Goal: Transaction & Acquisition: Purchase product/service

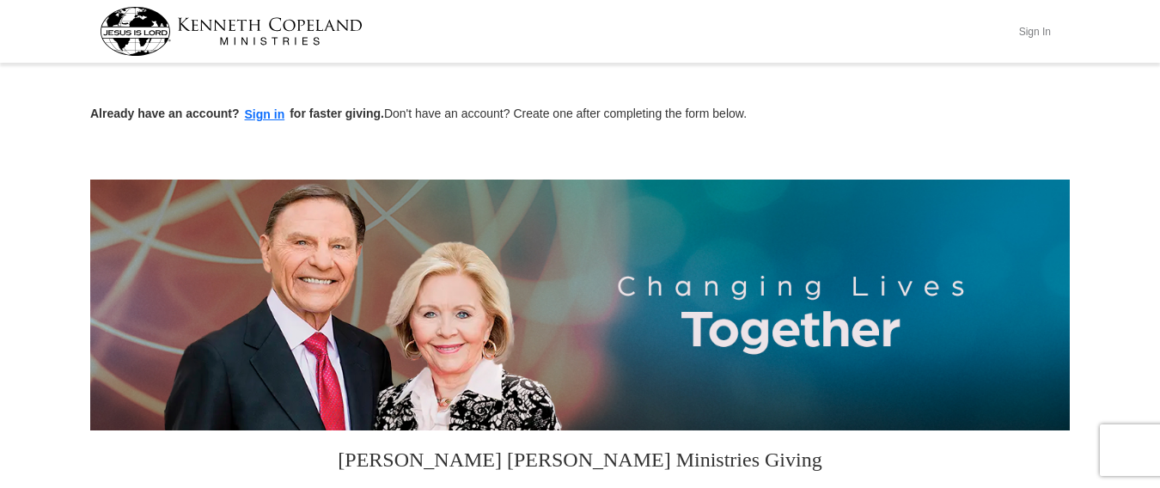
click at [1046, 29] on button "Sign In" at bounding box center [1035, 31] width 52 height 27
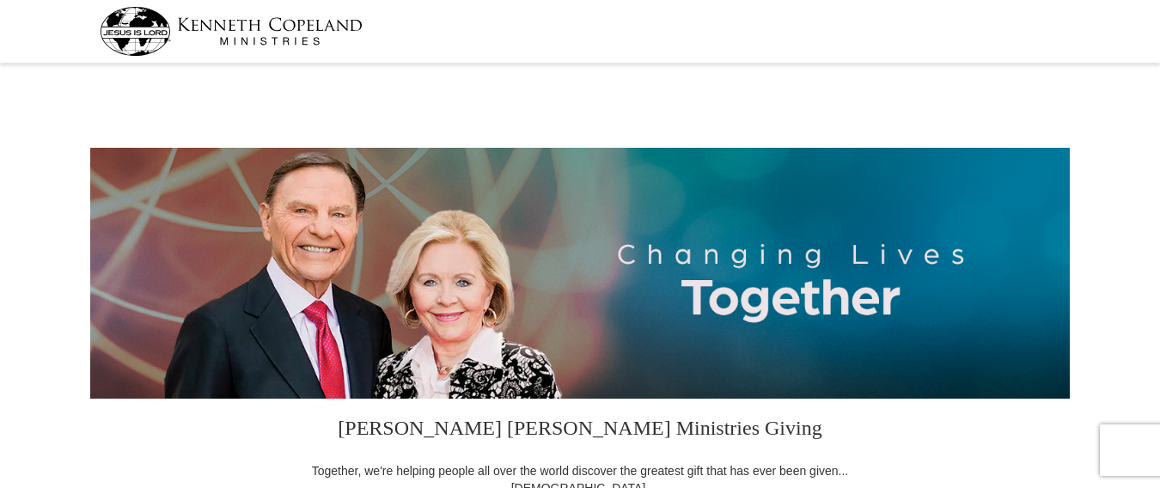
select select "FL"
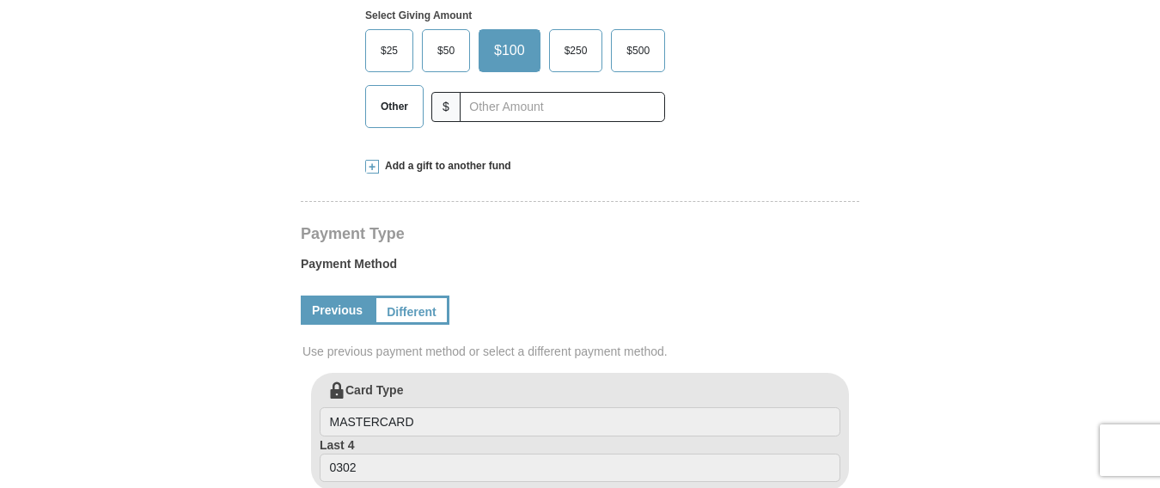
scroll to position [550, 0]
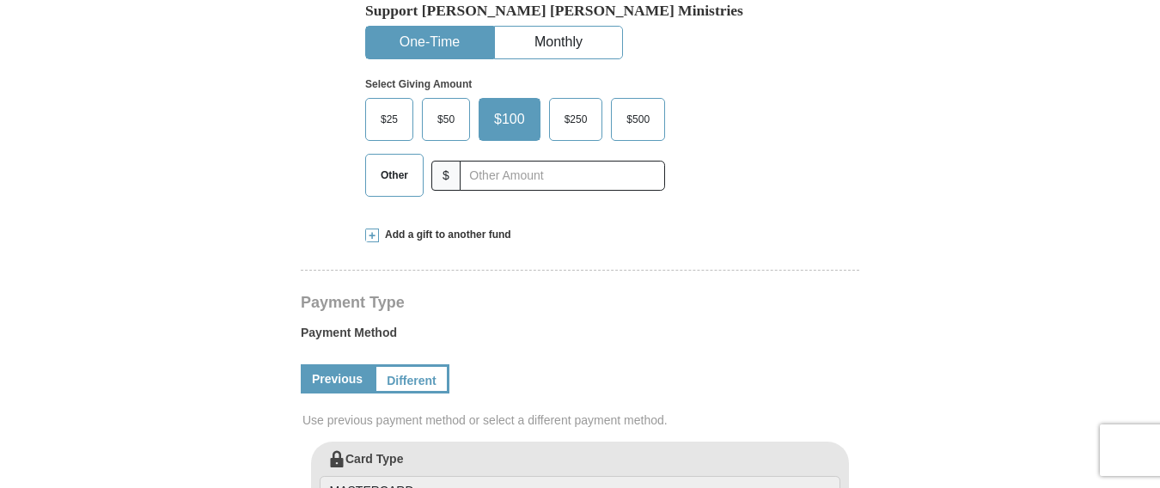
click at [393, 179] on span "Other" at bounding box center [394, 175] width 45 height 26
click at [0, 0] on input "Other" at bounding box center [0, 0] width 0 height 0
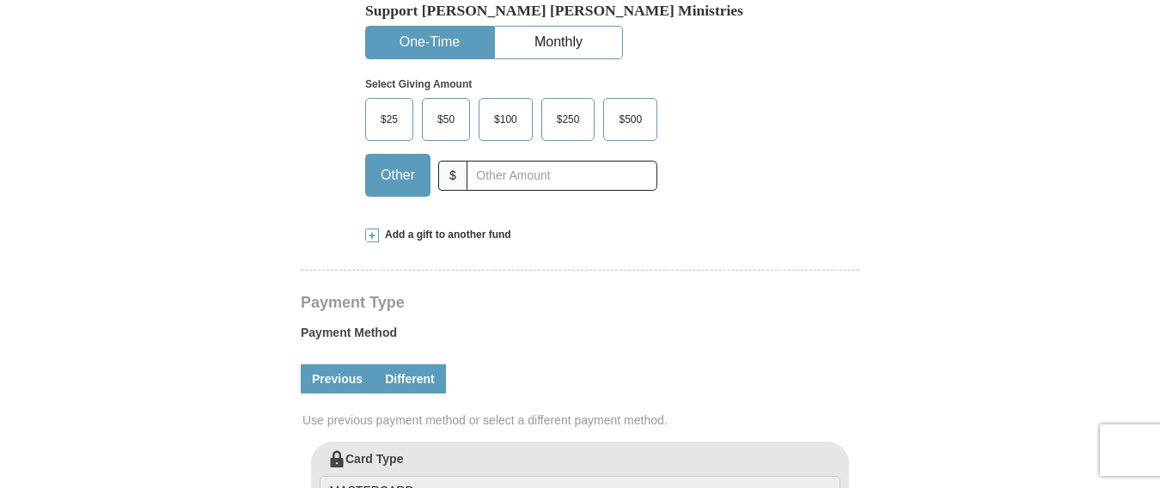
click at [408, 378] on link "Different" at bounding box center [410, 378] width 72 height 29
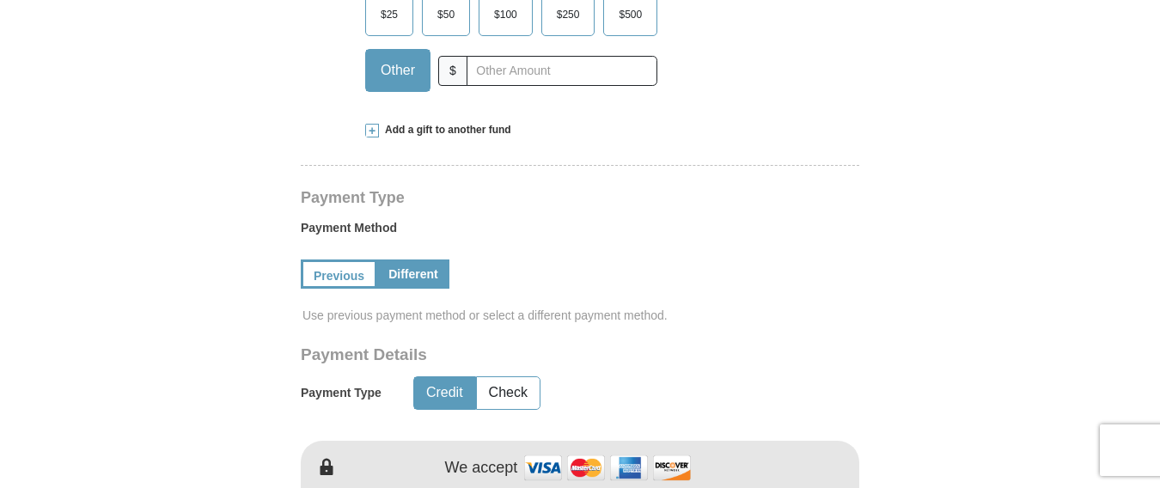
scroll to position [631, 0]
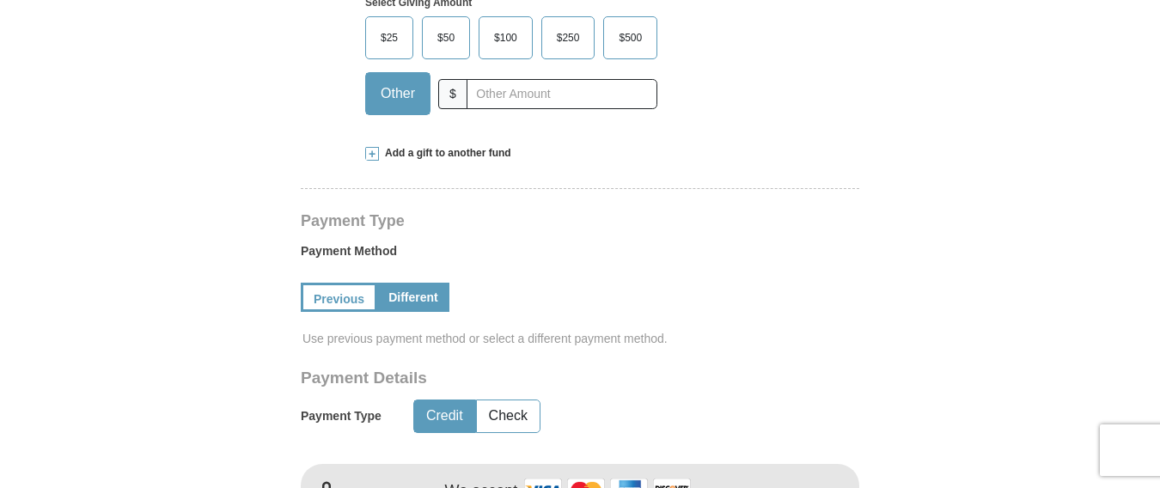
click at [568, 37] on span "$250" at bounding box center [568, 38] width 40 height 26
click at [0, 0] on input "$250" at bounding box center [0, 0] width 0 height 0
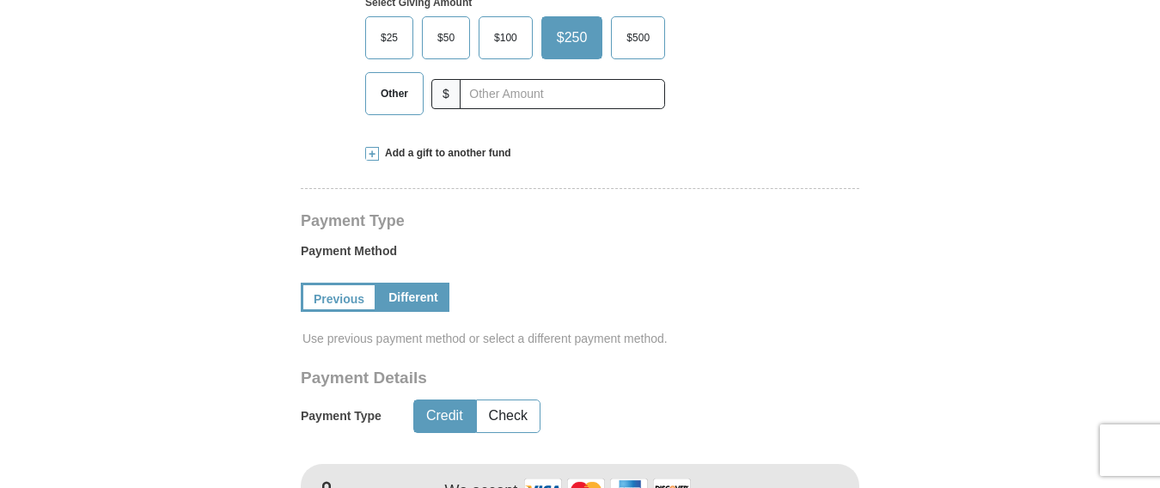
click at [390, 92] on span "Other" at bounding box center [394, 94] width 45 height 26
click at [0, 0] on input "Other" at bounding box center [0, 0] width 0 height 0
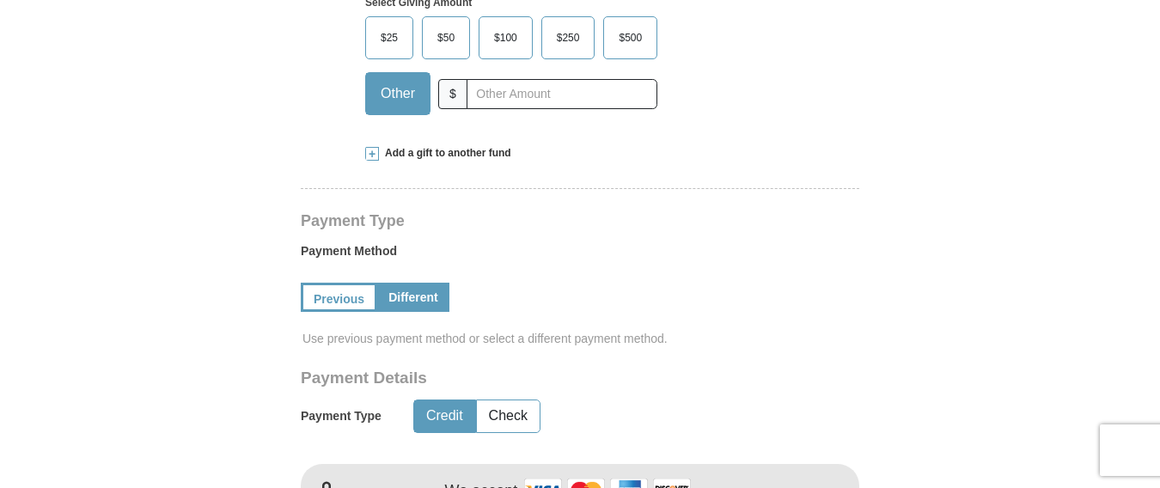
click at [561, 45] on span "$250" at bounding box center [568, 38] width 40 height 26
click at [0, 0] on input "$250" at bounding box center [0, 0] width 0 height 0
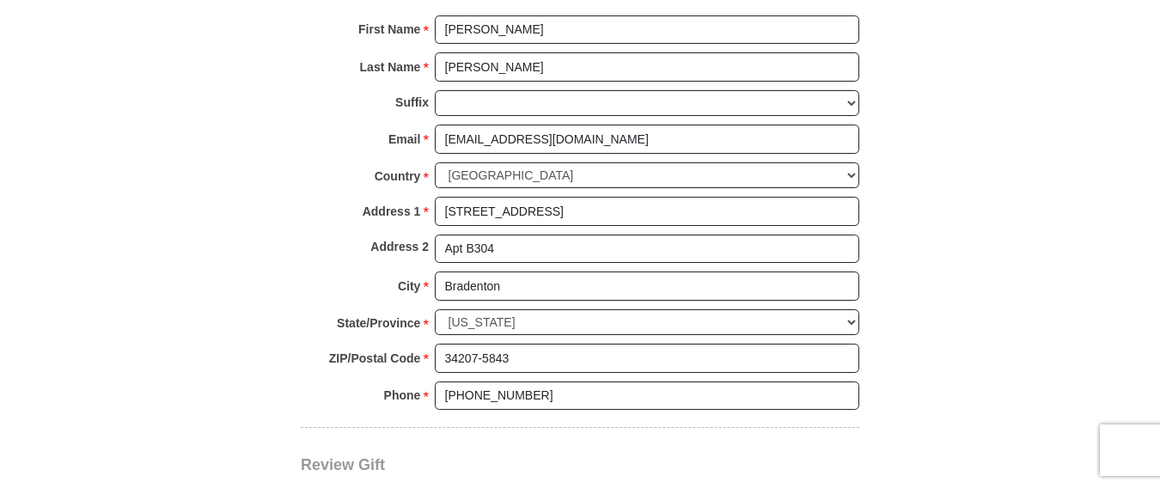
scroll to position [1426, 0]
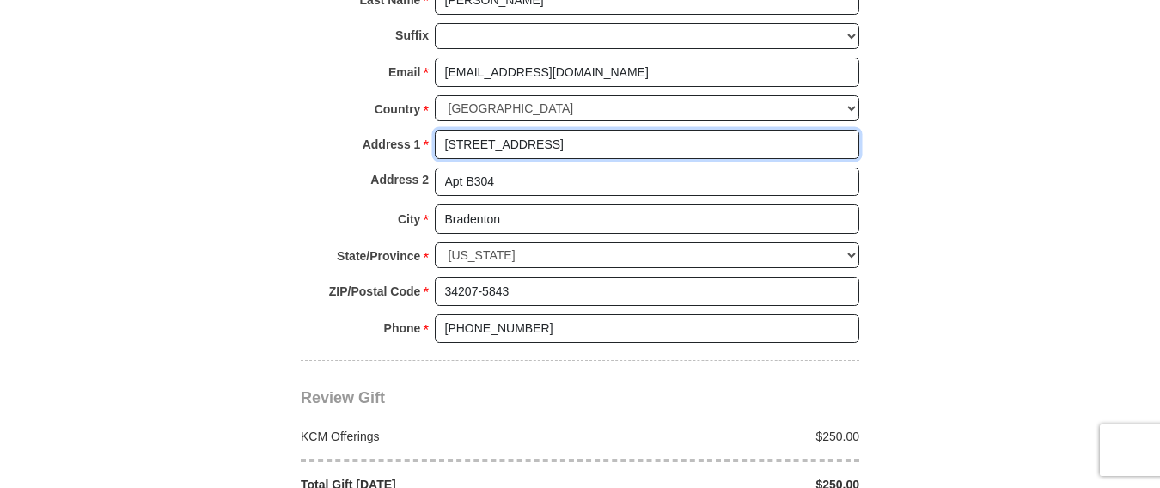
click at [535, 147] on input "1714 69th Ave W" at bounding box center [647, 144] width 424 height 29
drag, startPoint x: 535, startPoint y: 147, endPoint x: 410, endPoint y: 149, distance: 125.5
click at [410, 149] on div "Address 1 * 1714 69th Ave W Please enter Address 1" at bounding box center [580, 149] width 558 height 38
type input "2269 N Stone Falls Rd"
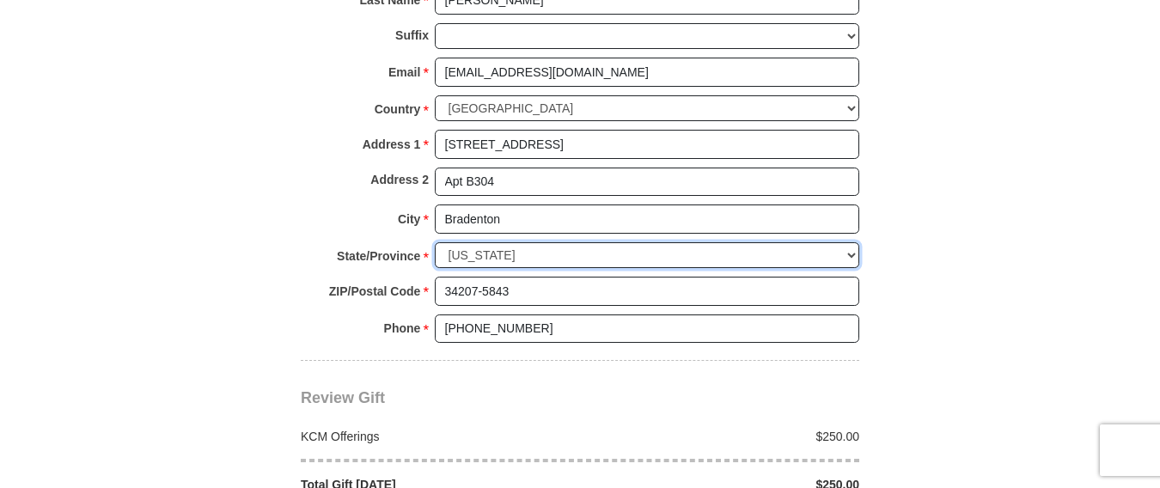
select select "MO"
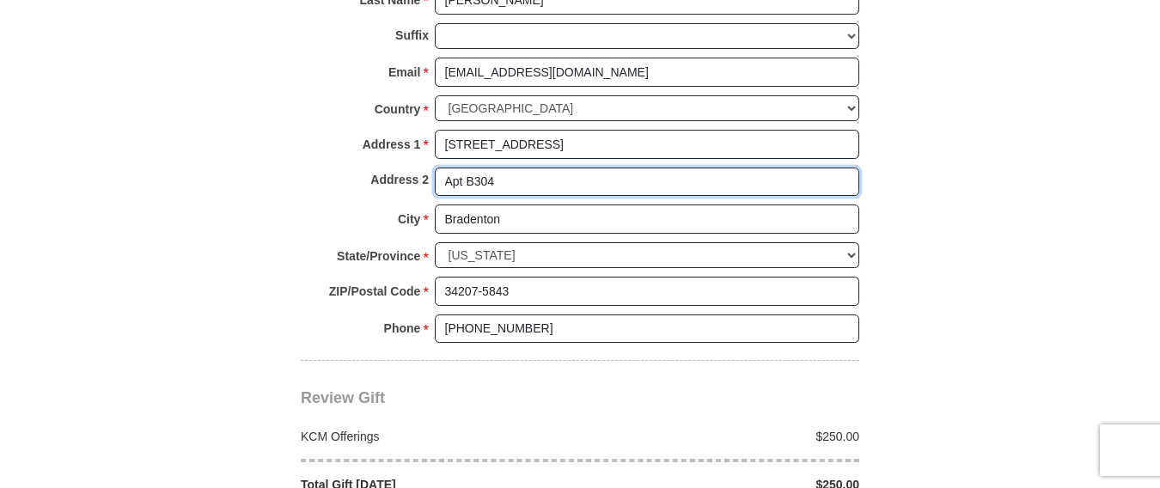
drag, startPoint x: 510, startPoint y: 183, endPoint x: 416, endPoint y: 173, distance: 95.1
click at [416, 173] on div "Address 2 Apt B304" at bounding box center [580, 187] width 558 height 38
click at [854, 195] on input "Apt B105" at bounding box center [647, 182] width 424 height 29
type input "Apt B105"
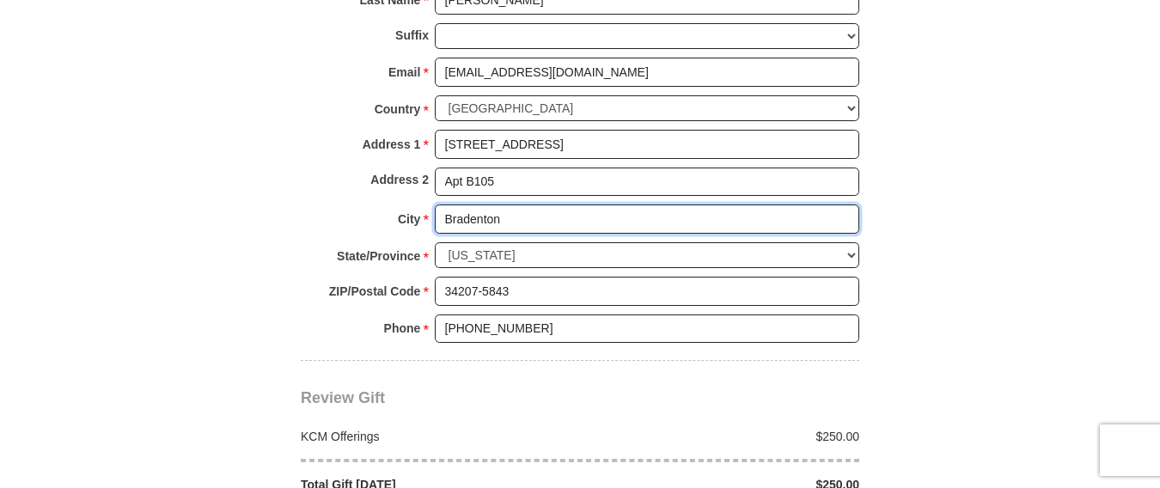
click at [458, 214] on input "Bradenton" at bounding box center [647, 218] width 424 height 29
drag, startPoint x: 513, startPoint y: 216, endPoint x: 433, endPoint y: 218, distance: 79.9
click at [433, 218] on div "City * Bradenton Please enter City" at bounding box center [580, 223] width 558 height 38
type input "Brookline"
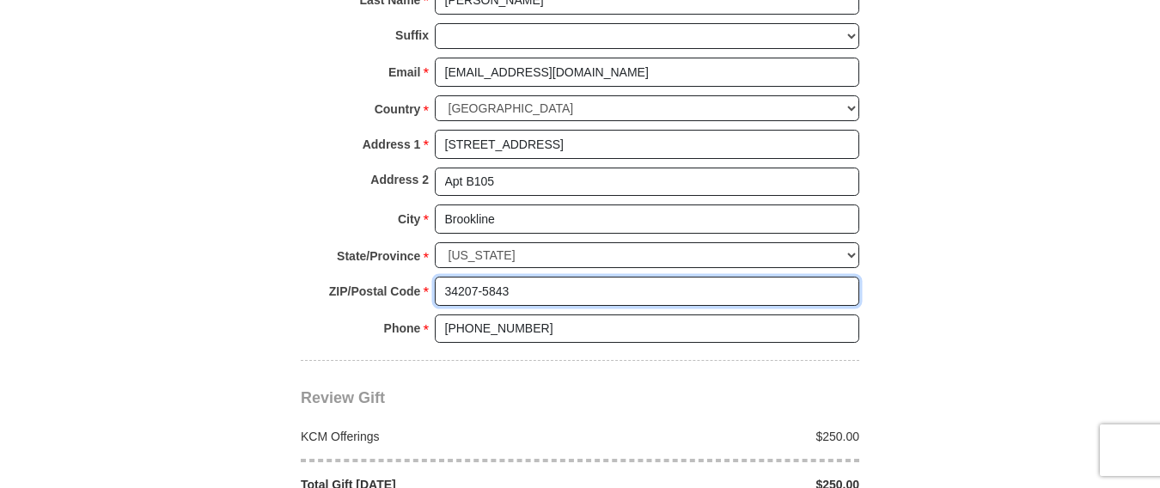
drag, startPoint x: 516, startPoint y: 291, endPoint x: 416, endPoint y: 308, distance: 101.8
click at [416, 308] on div "ZIP/Postal Code * 34207-5843 No postal code? Click here. Please enter ZIP/Posta…" at bounding box center [580, 296] width 558 height 38
type input "65619"
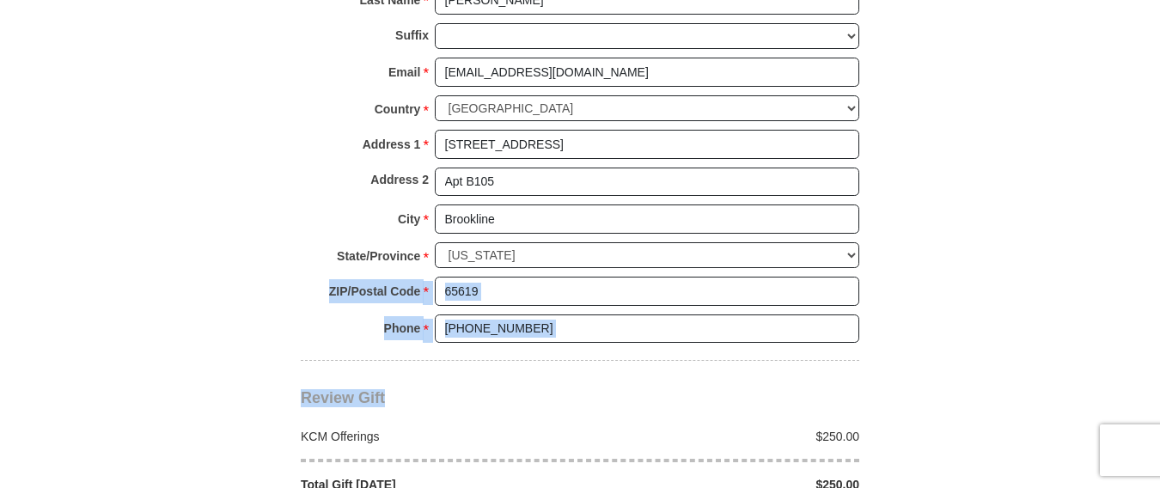
drag, startPoint x: 416, startPoint y: 308, endPoint x: 692, endPoint y: 407, distance: 294.0
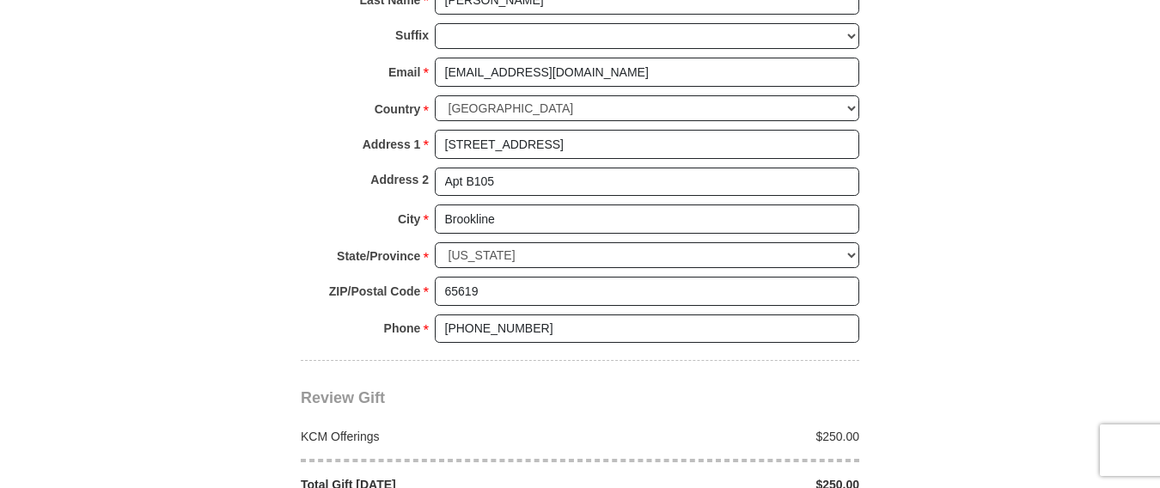
click at [1091, 213] on body "Kenneth Copeland Ministries Giving Together, we're helping people all over the …" at bounding box center [580, 178] width 1160 height 3208
drag, startPoint x: 1159, startPoint y: 259, endPoint x: 1169, endPoint y: 149, distance: 110.4
click at [1159, 149] on html "Kenneth Copeland Ministries Giving Together, we're helping people all over the …" at bounding box center [580, 178] width 1160 height 3208
click at [1158, 249] on body "Kenneth Copeland Ministries Giving Together, we're helping people all over the …" at bounding box center [580, 178] width 1160 height 3208
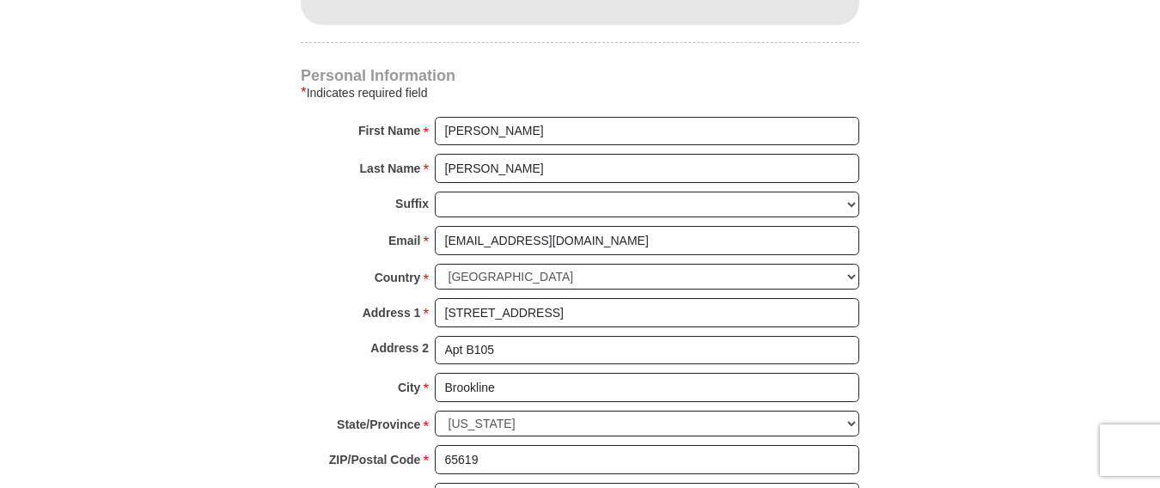
scroll to position [1264, 0]
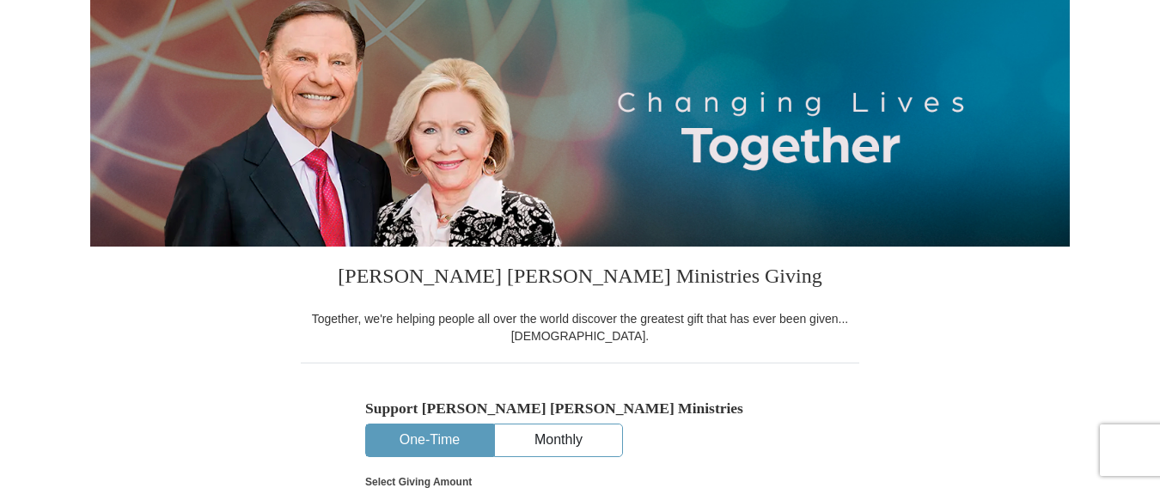
scroll to position [0, 0]
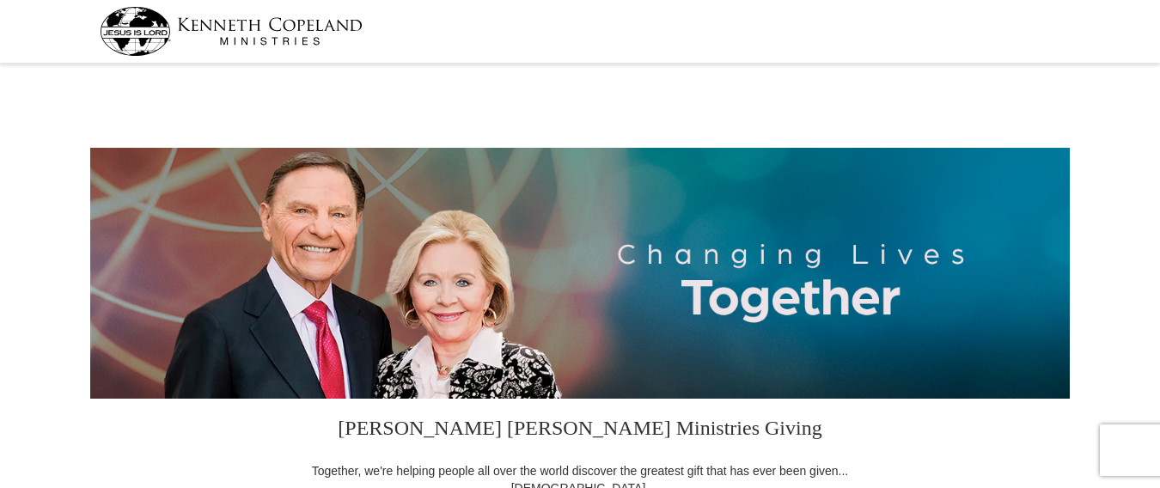
click at [148, 30] on img at bounding box center [231, 31] width 263 height 49
select select "FL"
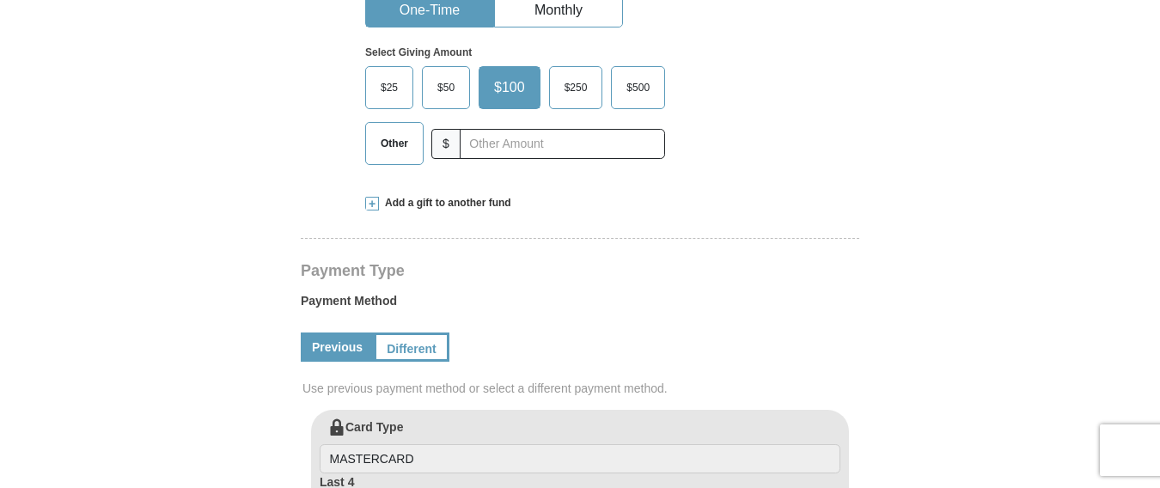
scroll to position [593, 0]
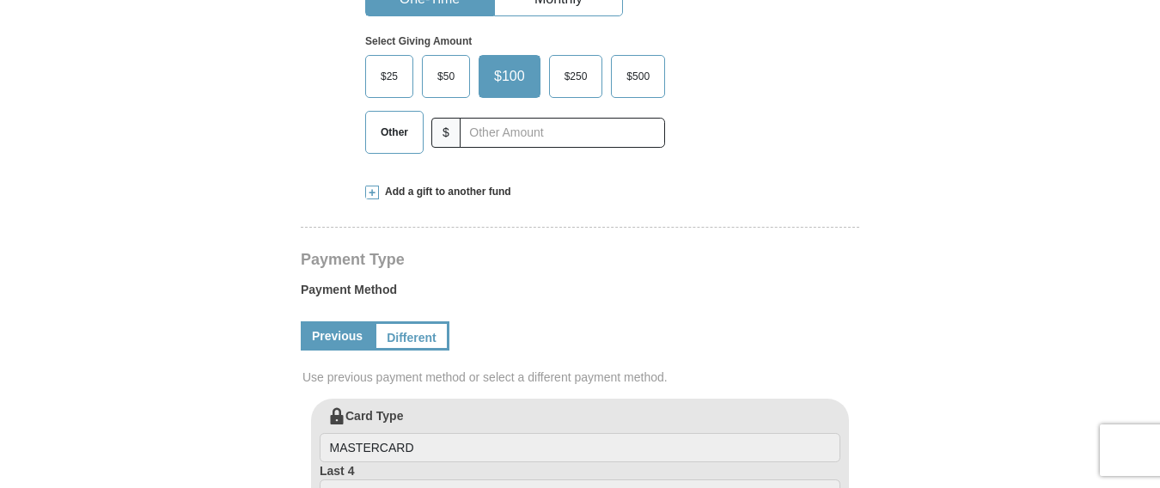
click at [585, 70] on span "$250" at bounding box center [576, 77] width 40 height 26
click at [0, 0] on input "$250" at bounding box center [0, 0] width 0 height 0
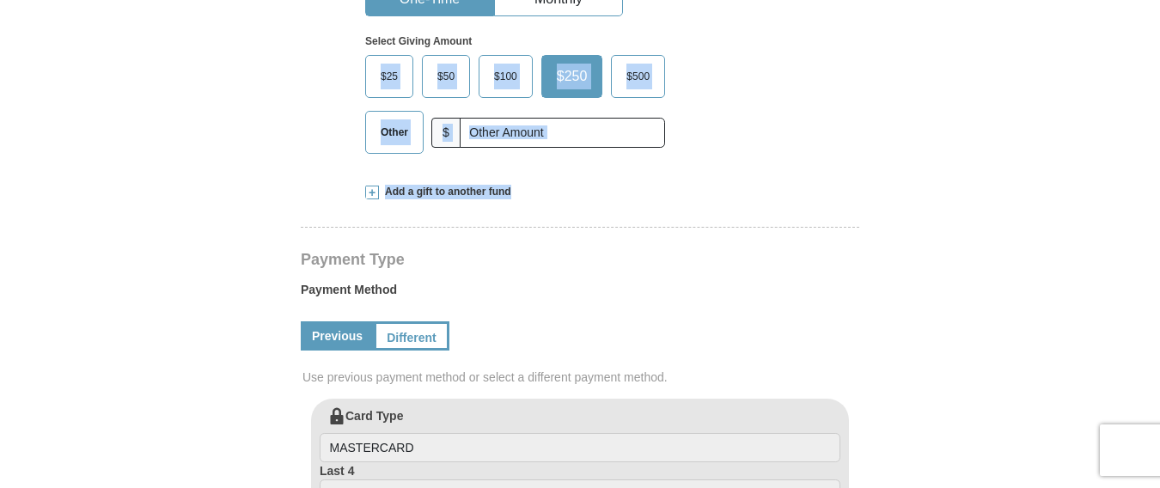
drag, startPoint x: 1159, startPoint y: 147, endPoint x: 1159, endPoint y: 195, distance: 48.1
drag, startPoint x: 1159, startPoint y: 195, endPoint x: 959, endPoint y: 171, distance: 201.6
click at [959, 171] on form "Kenneth Copeland Ministries Giving Together, we're helping people all over the …" at bounding box center [579, 401] width 979 height 1850
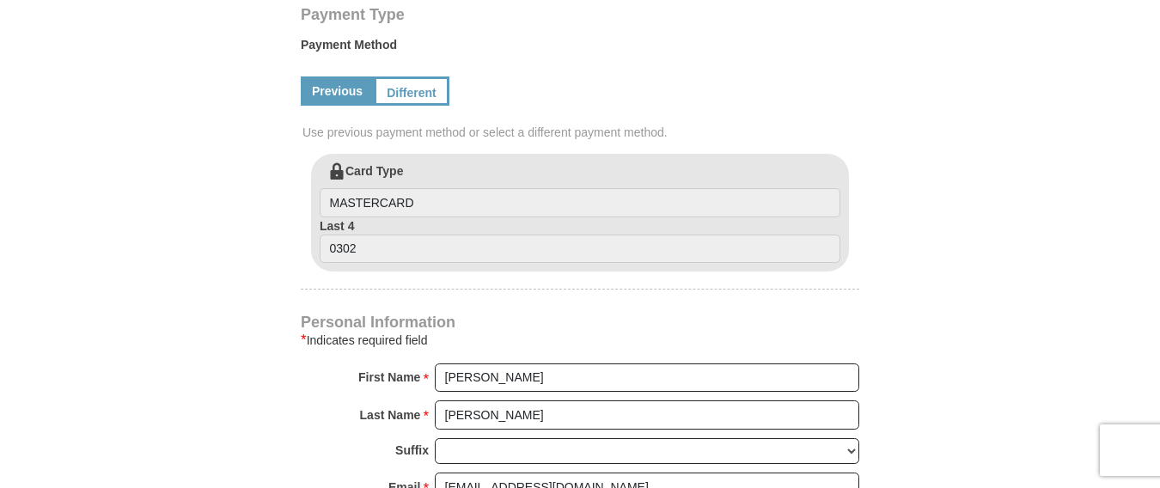
scroll to position [843, 0]
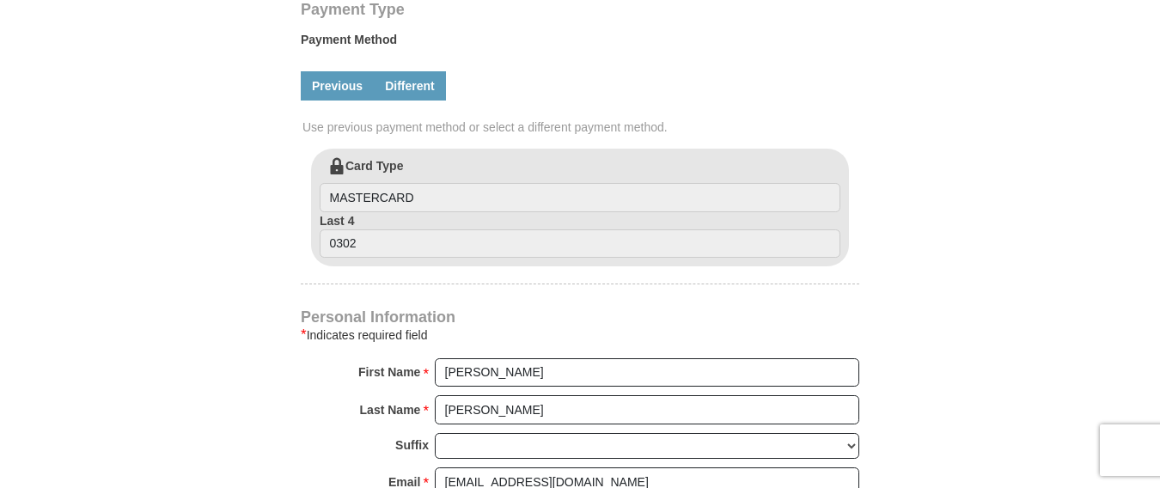
click at [406, 90] on link "Different" at bounding box center [410, 85] width 72 height 29
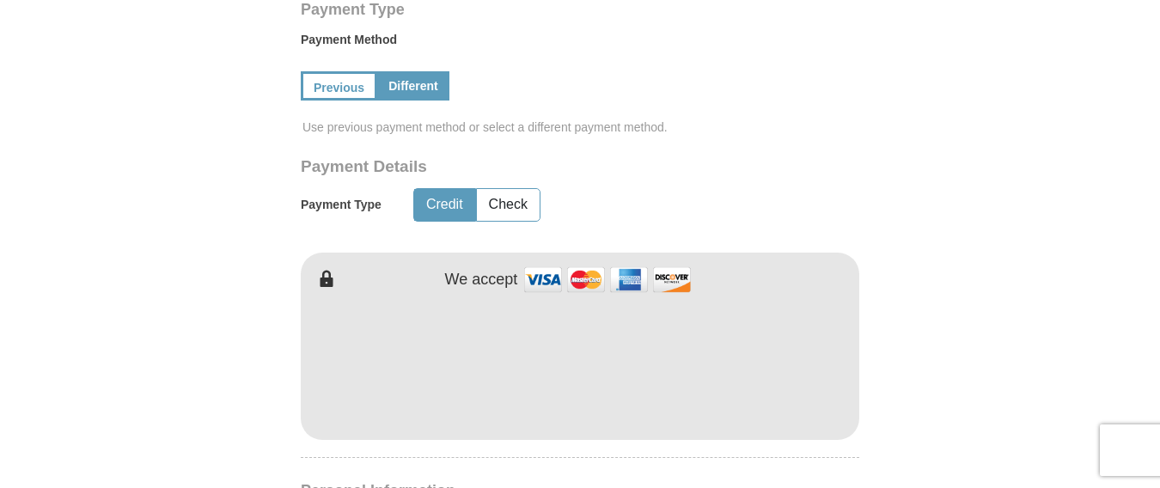
click at [944, 316] on form "Kenneth Copeland Ministries Giving Together, we're helping people all over the …" at bounding box center [579, 238] width 979 height 2024
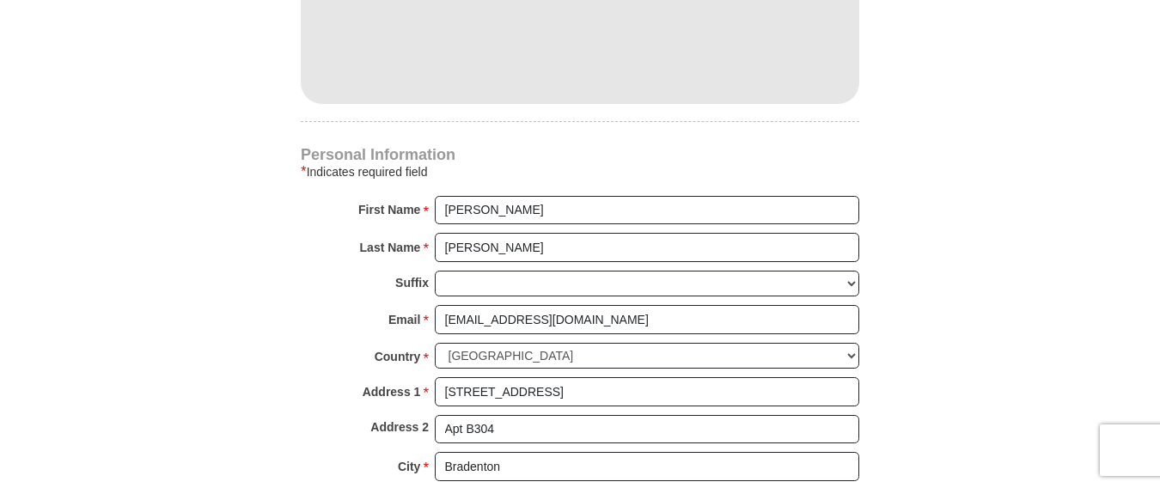
scroll to position [1224, 0]
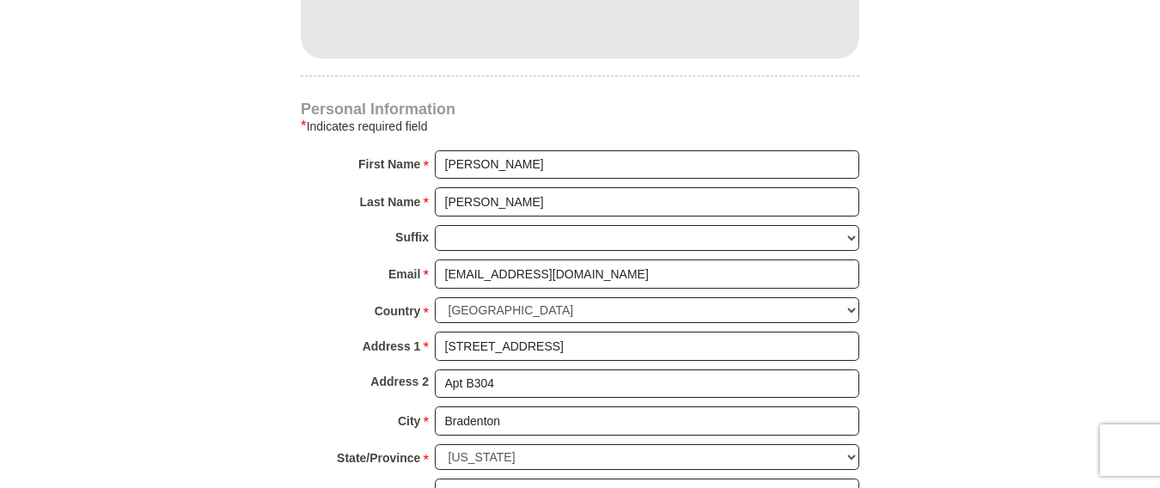
click at [1157, 227] on body "Kenneth Copeland Ministries Giving Together, we're helping people all over the …" at bounding box center [580, 380] width 1160 height 3208
drag, startPoint x: 549, startPoint y: 351, endPoint x: 424, endPoint y: 368, distance: 126.5
click at [424, 368] on div "Address 1 * 1714 69th Ave W Please enter Address 1" at bounding box center [580, 351] width 558 height 38
type input "2269 N Stone Falls Rd"
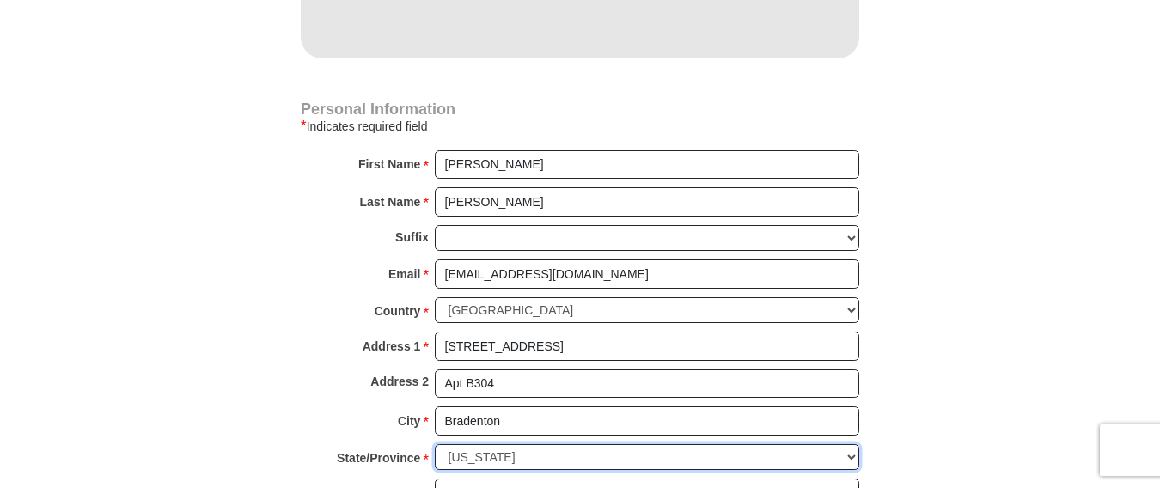
select select "MO"
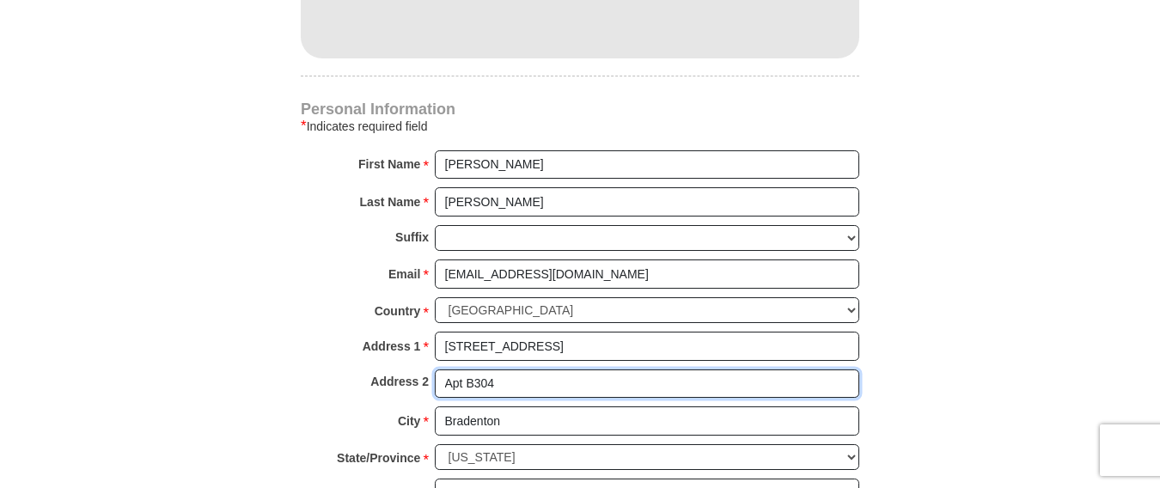
drag, startPoint x: 507, startPoint y: 381, endPoint x: 473, endPoint y: 386, distance: 34.7
click at [473, 386] on input "Apt B304" at bounding box center [647, 383] width 424 height 29
type input "Apt B105"
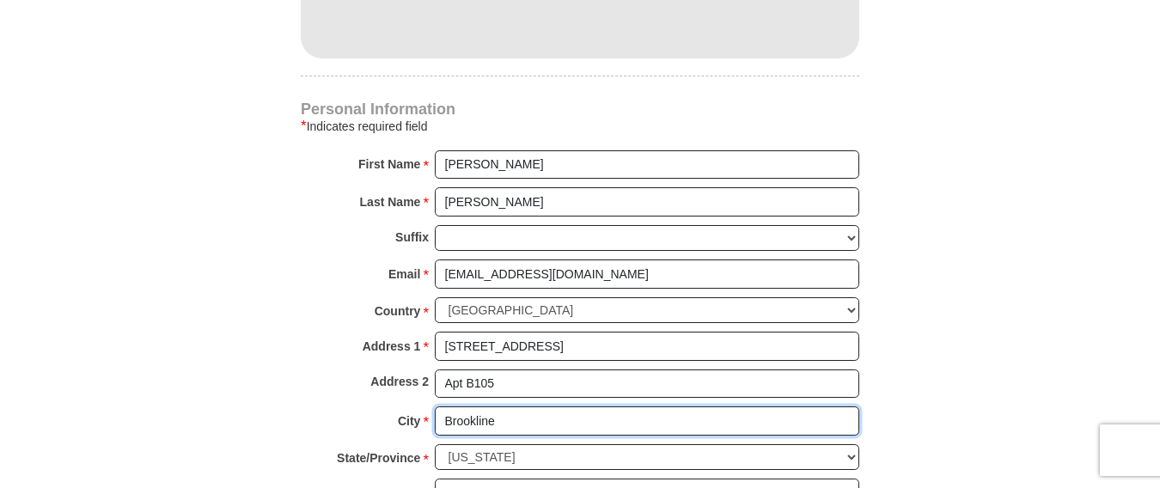
type input "Brookline"
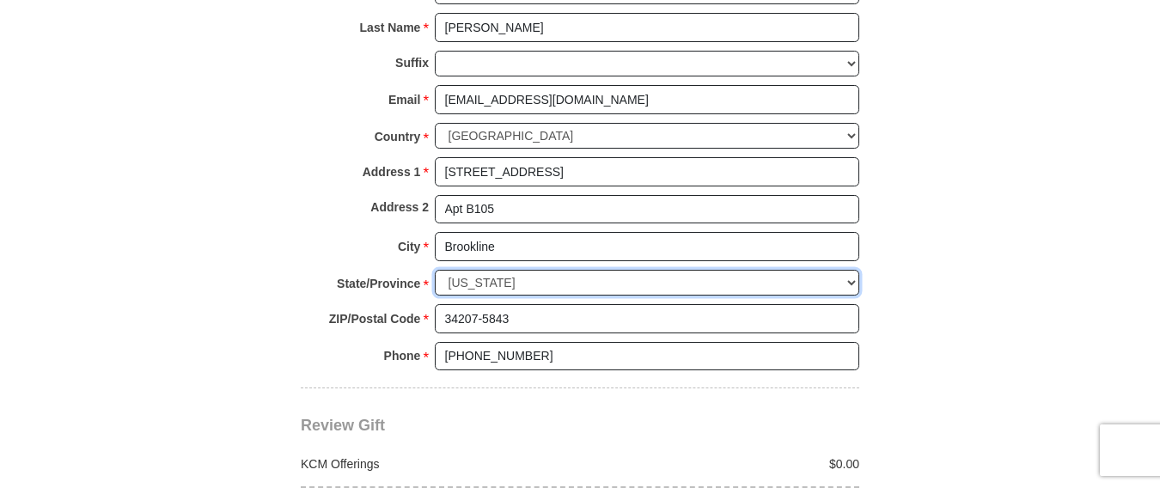
scroll to position [1404, 0]
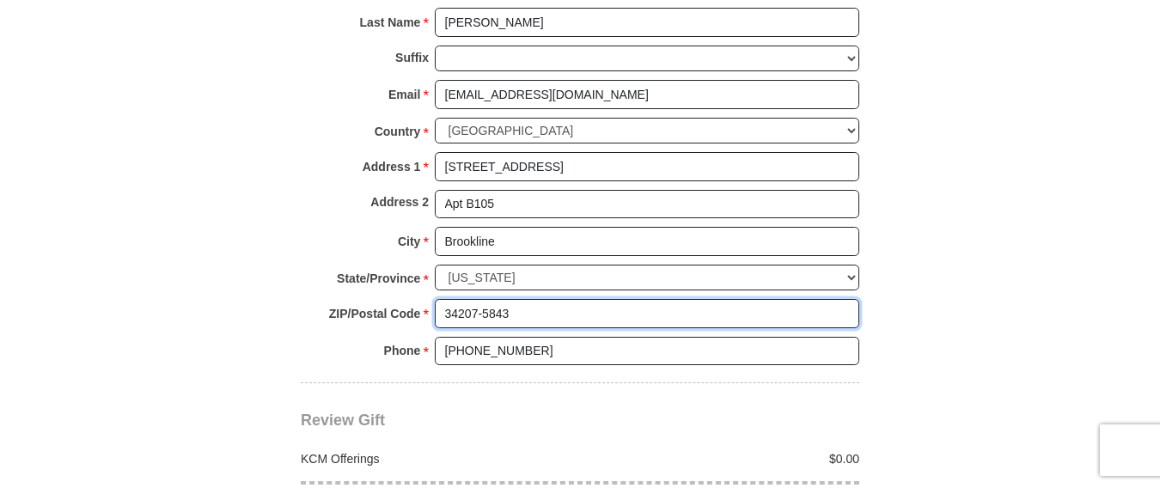
drag, startPoint x: 523, startPoint y: 308, endPoint x: 429, endPoint y: 315, distance: 94.8
click at [429, 315] on div "ZIP/Postal Code * 34207-5843 No postal code? Click here. Please enter ZIP/Posta…" at bounding box center [580, 318] width 558 height 38
type input "65619"
click at [503, 410] on div "Review Gift Your monthly donation will start on the first occurrence on your se…" at bounding box center [580, 449] width 558 height 132
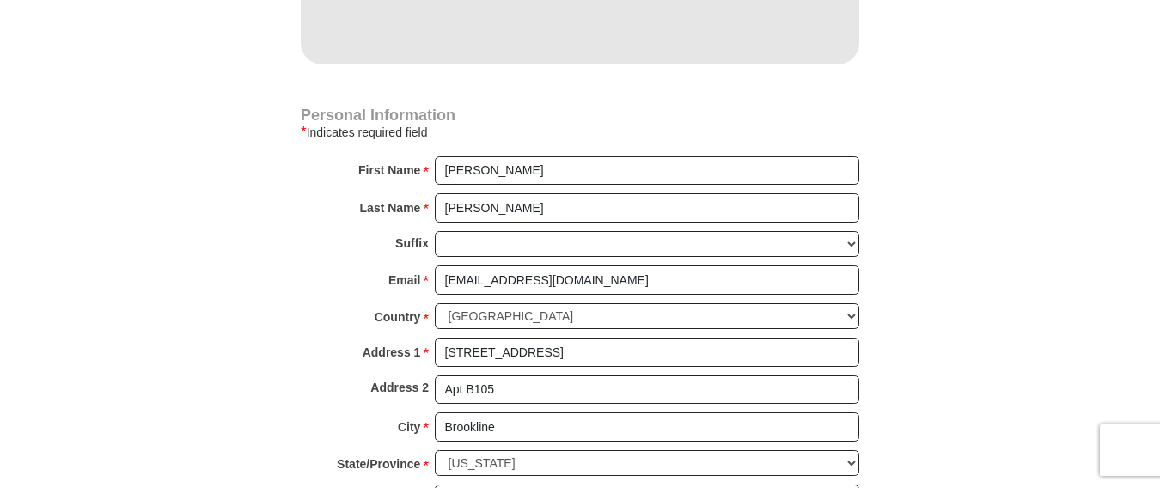
scroll to position [1212, 0]
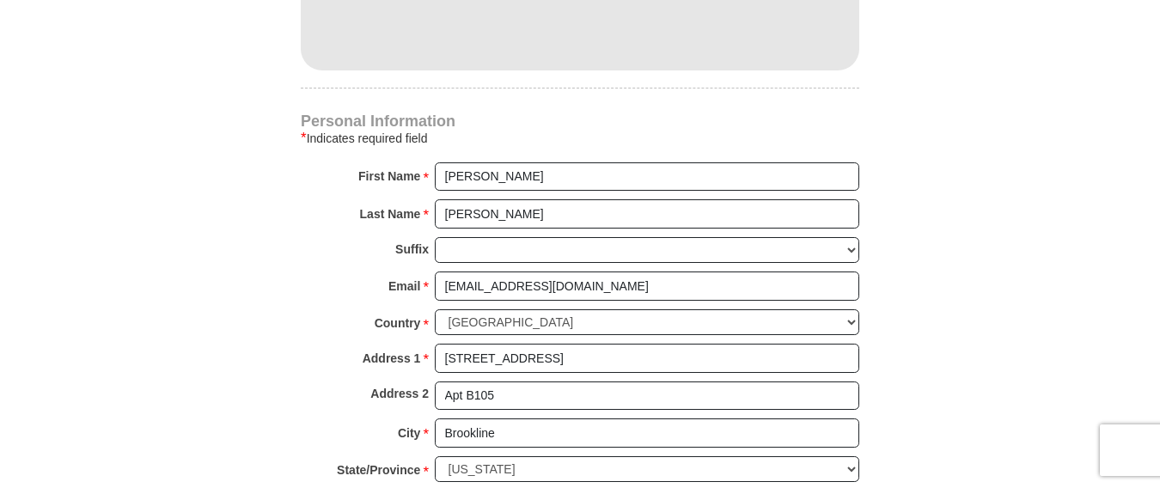
drag, startPoint x: 1150, startPoint y: 197, endPoint x: 1152, endPoint y: 154, distance: 43.0
click at [1152, 154] on body "Kenneth Copeland Ministries Giving Together, we're helping people all over the …" at bounding box center [580, 392] width 1160 height 3208
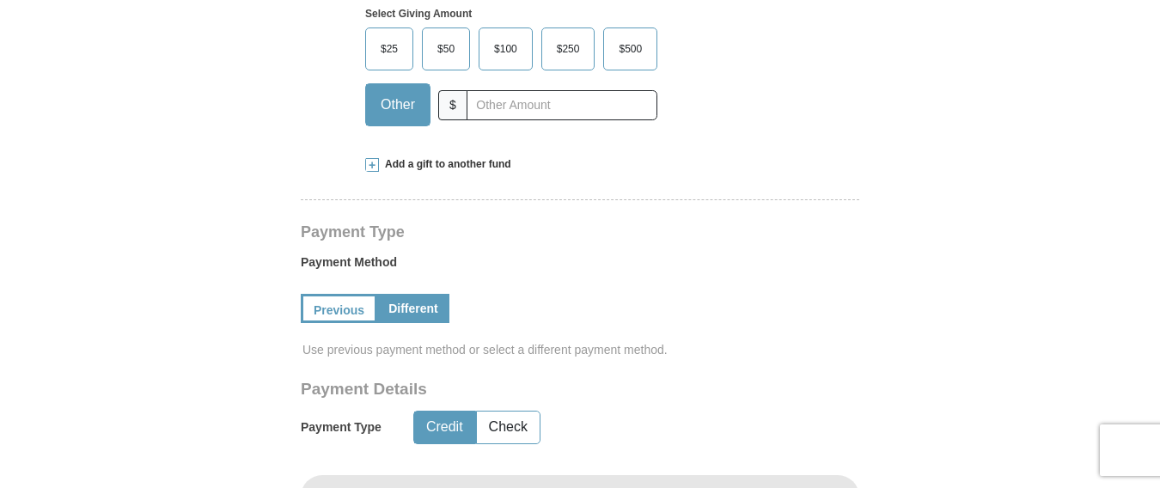
scroll to position [564, 0]
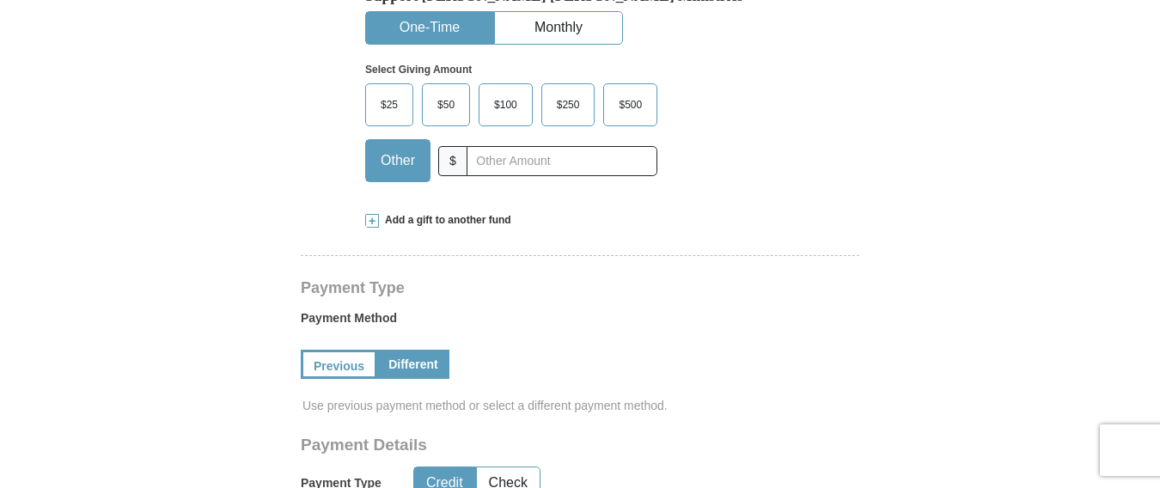
click at [567, 107] on span "$250" at bounding box center [568, 105] width 40 height 26
click at [0, 0] on input "$250" at bounding box center [0, 0] width 0 height 0
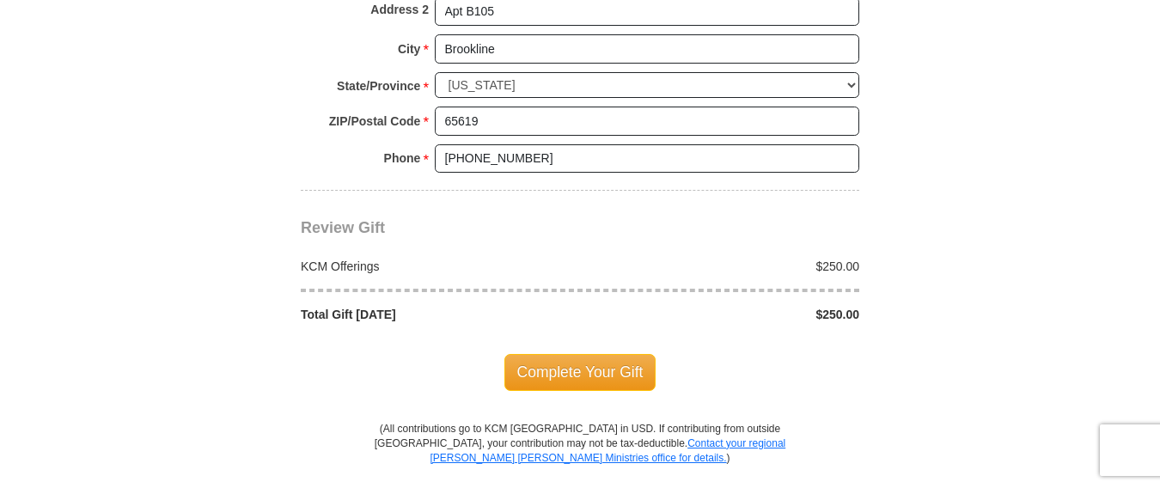
scroll to position [1613, 0]
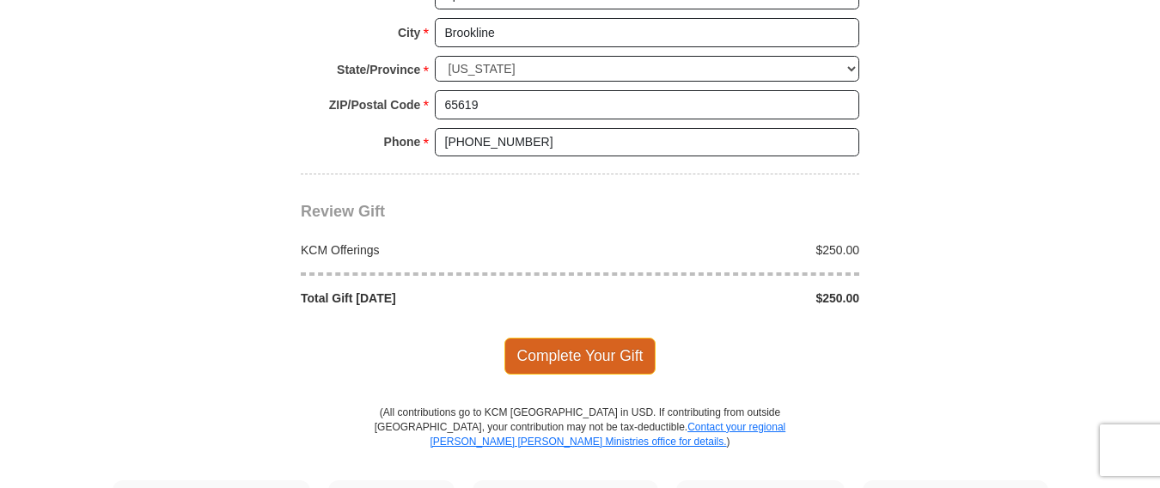
click at [562, 351] on span "Complete Your Gift" at bounding box center [580, 356] width 152 height 36
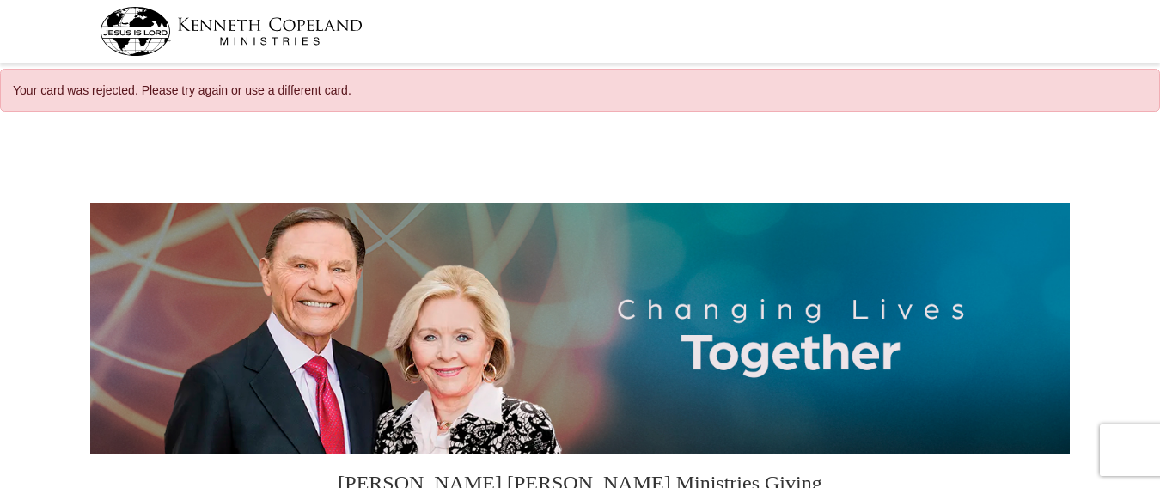
select select "MO"
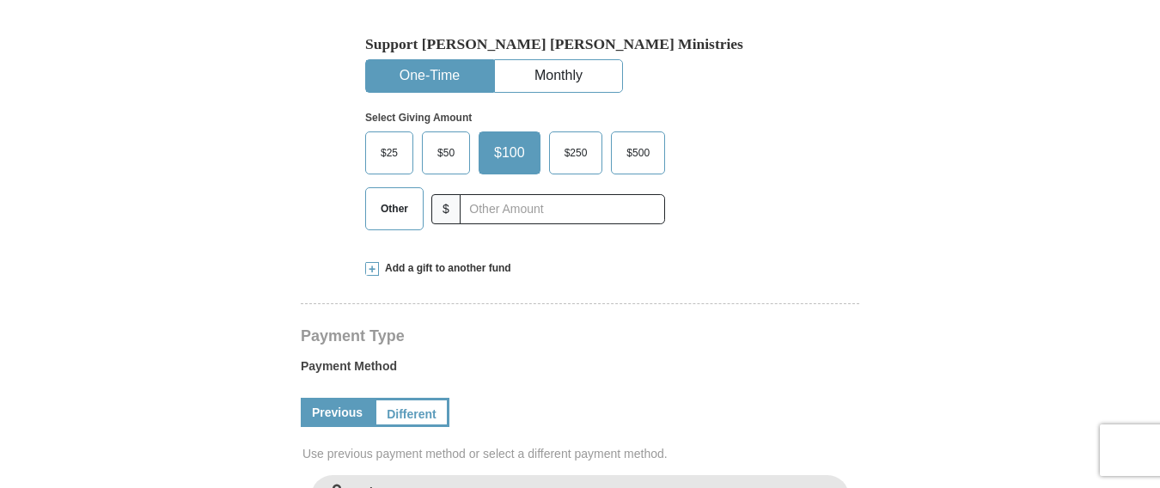
scroll to position [560, 0]
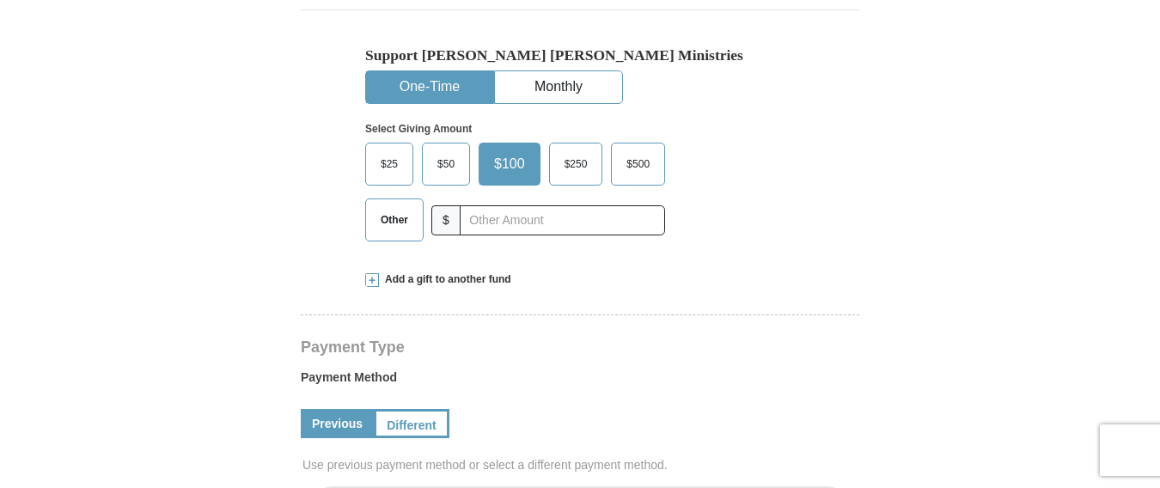
click at [569, 155] on span "$250" at bounding box center [576, 164] width 40 height 26
click at [0, 0] on input "$250" at bounding box center [0, 0] width 0 height 0
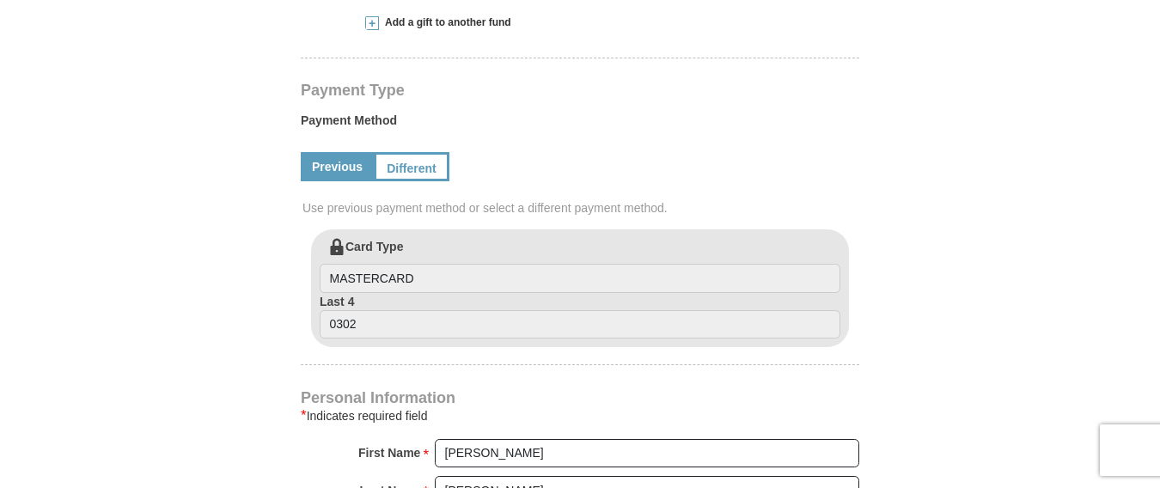
scroll to position [823, 0]
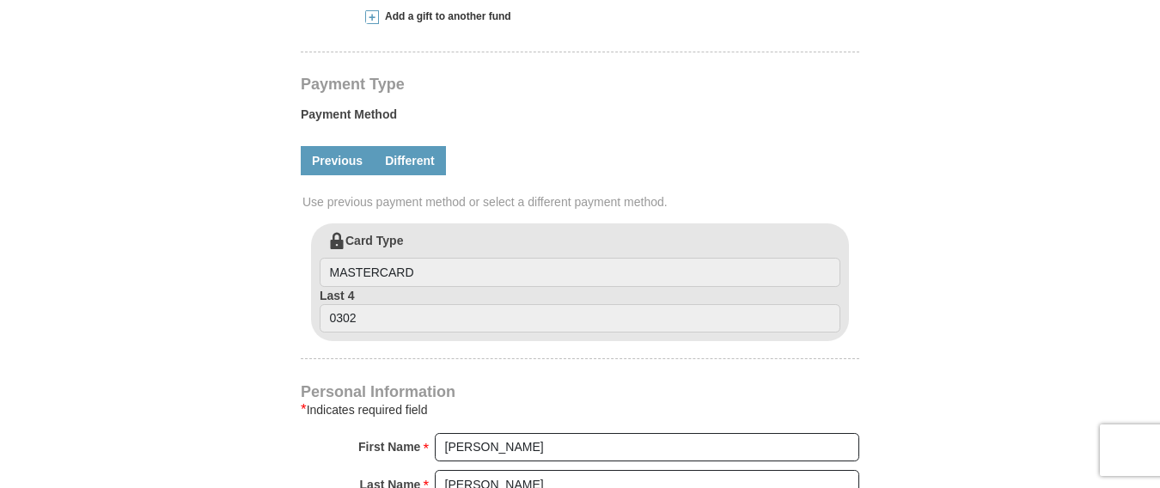
click at [403, 162] on link "Different" at bounding box center [410, 160] width 72 height 29
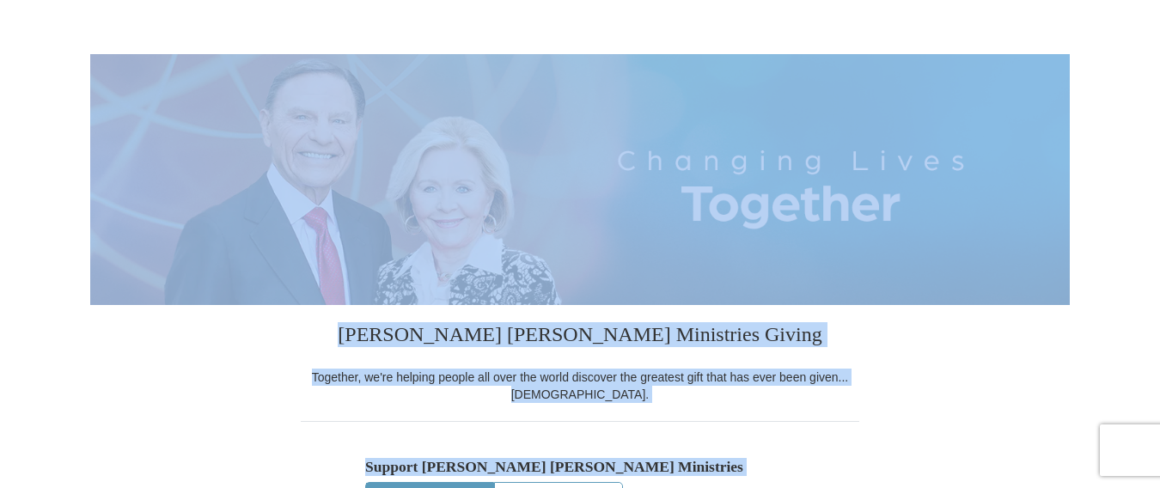
scroll to position [0, 0]
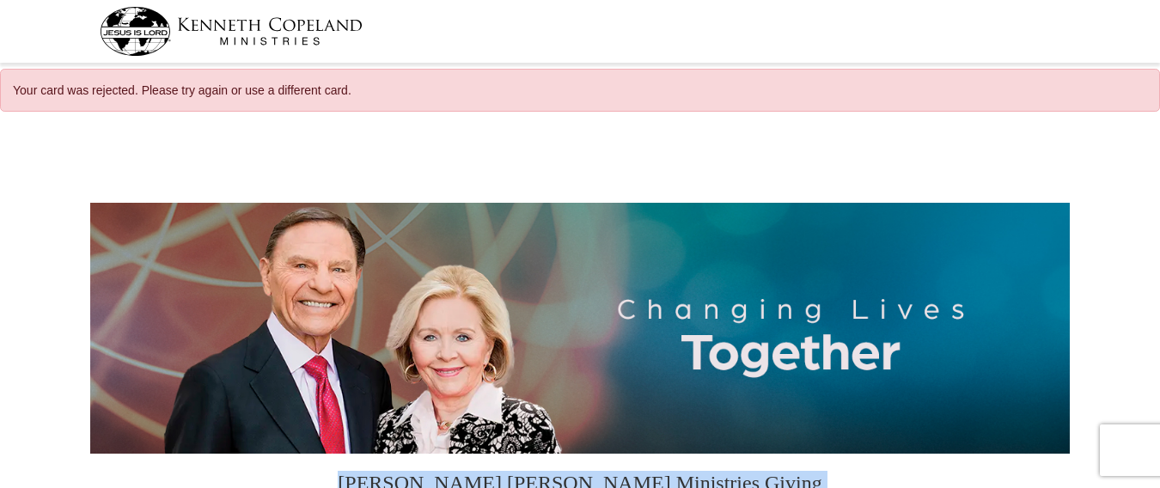
drag, startPoint x: 1071, startPoint y: 163, endPoint x: 1143, endPoint y: 215, distance: 88.0
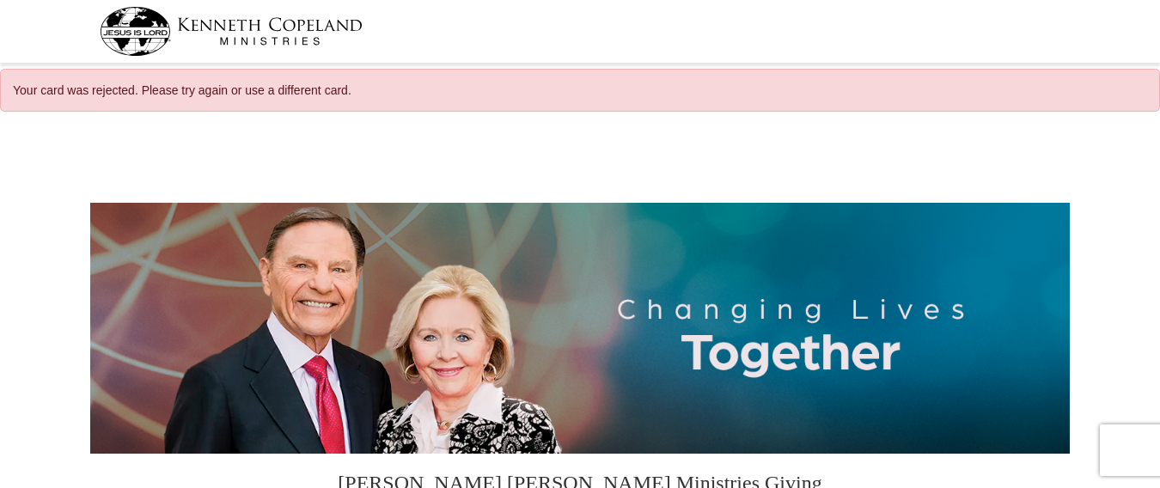
drag, startPoint x: 1143, startPoint y: 215, endPoint x: 910, endPoint y: 11, distance: 309.3
click at [910, 11] on div at bounding box center [580, 31] width 961 height 63
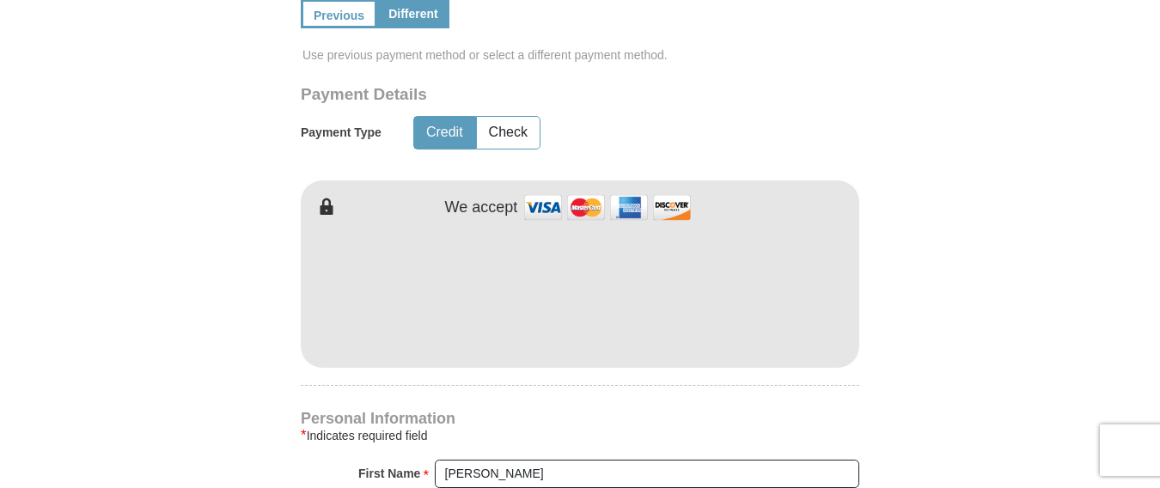
scroll to position [976, 0]
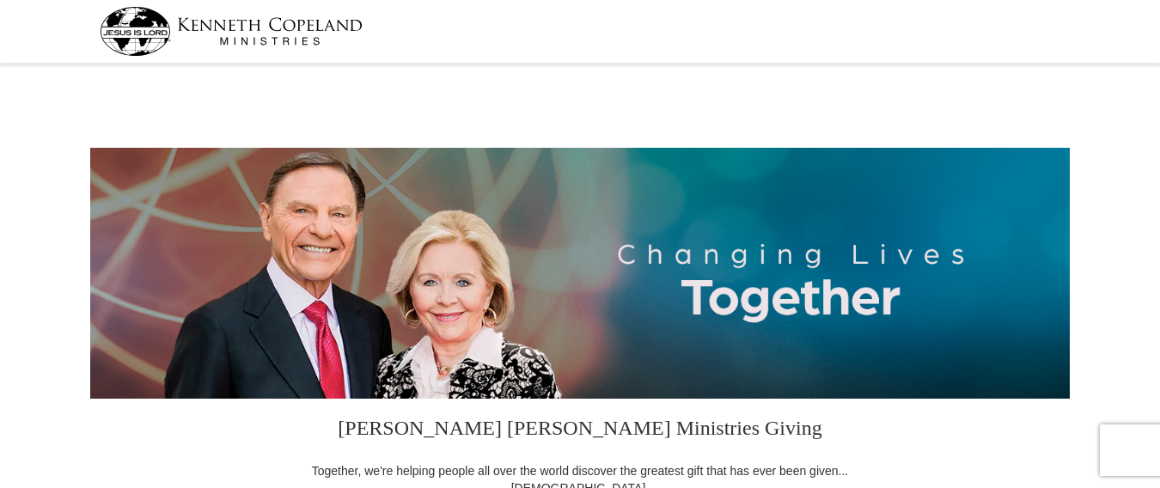
select select "MO"
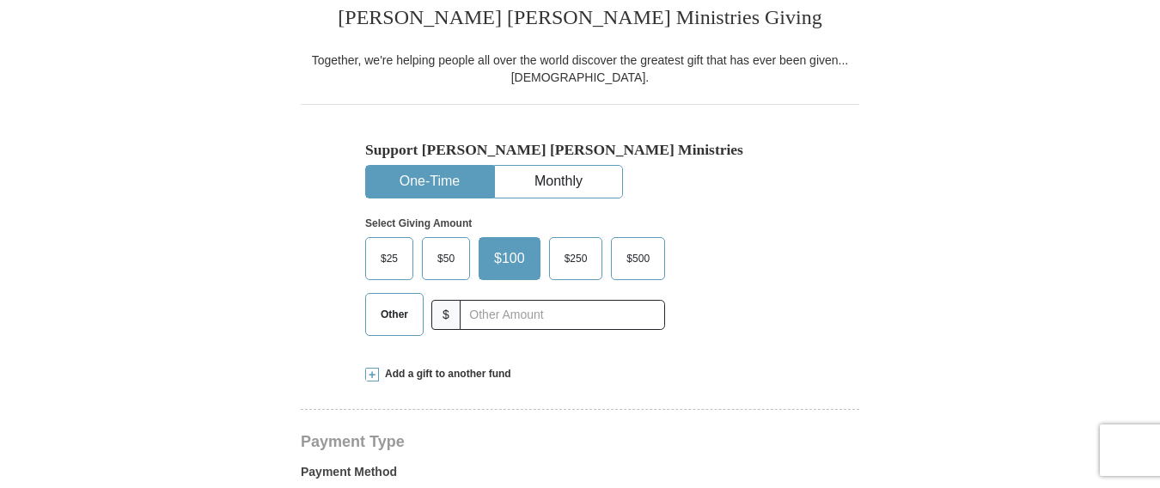
scroll to position [421, 0]
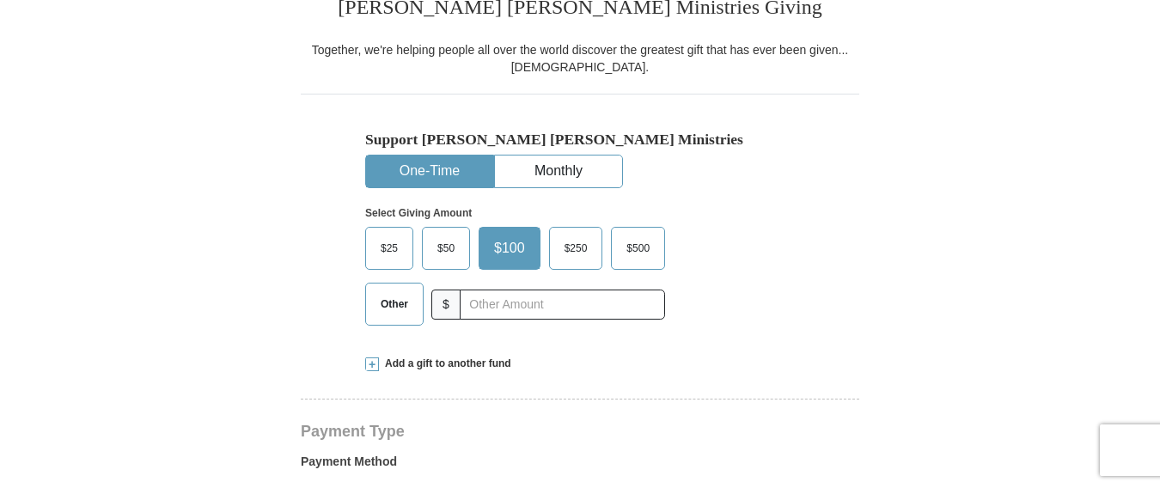
click at [569, 249] on span "$250" at bounding box center [576, 248] width 40 height 26
click at [0, 0] on input "$250" at bounding box center [0, 0] width 0 height 0
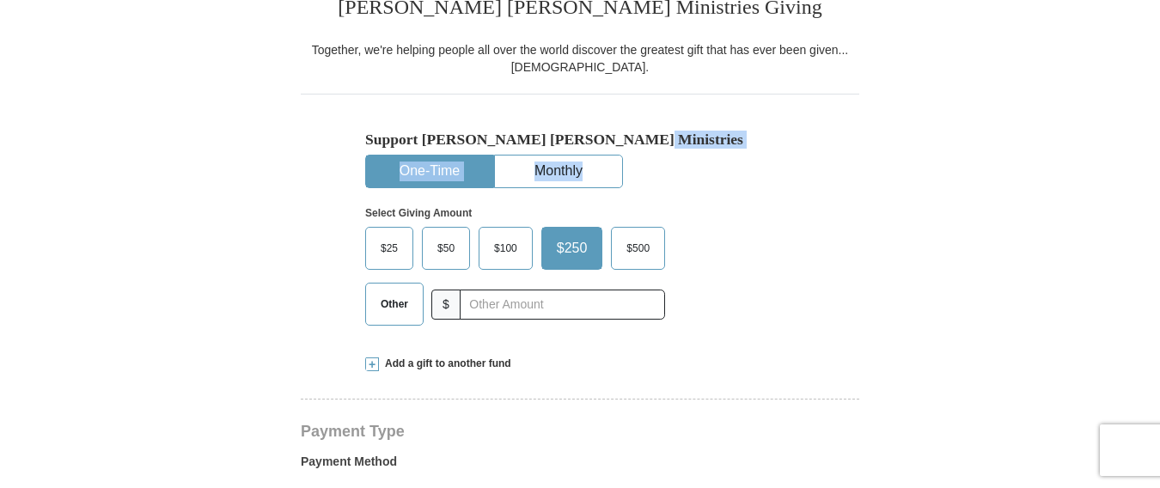
drag, startPoint x: 1157, startPoint y: 123, endPoint x: 1159, endPoint y: 167, distance: 43.8
drag, startPoint x: 1159, startPoint y: 167, endPoint x: 1072, endPoint y: 164, distance: 86.8
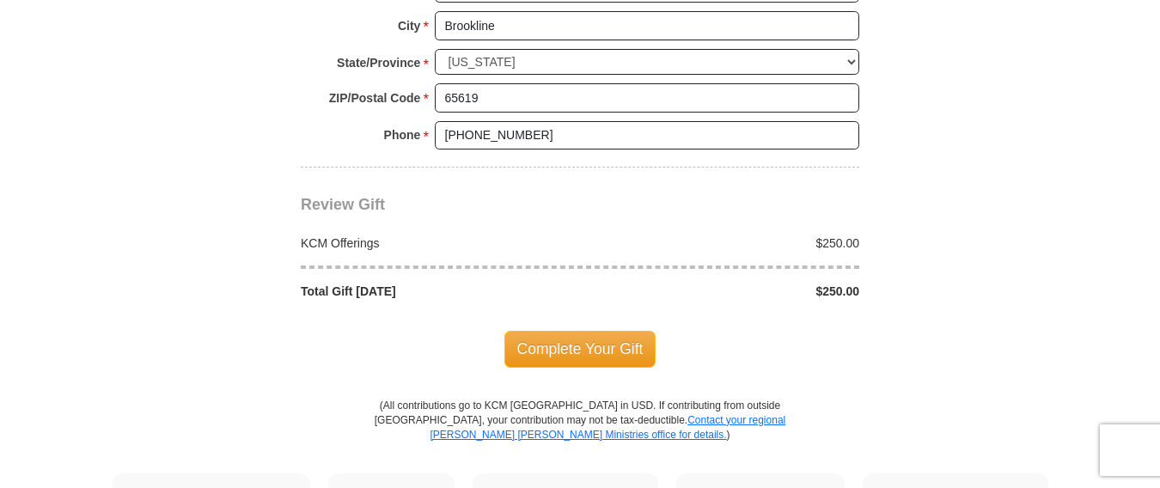
scroll to position [1456, 0]
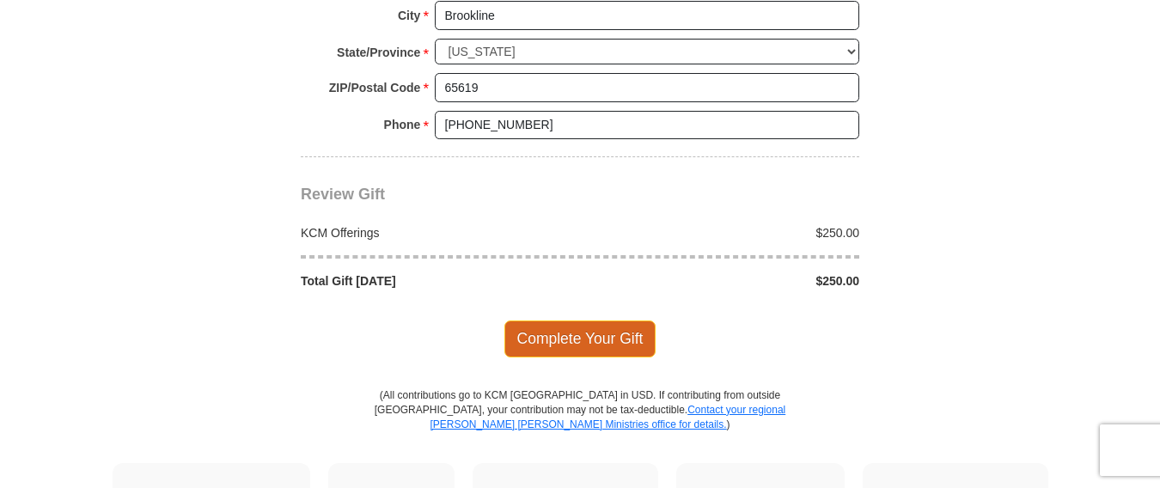
click at [570, 327] on span "Complete Your Gift" at bounding box center [580, 338] width 152 height 36
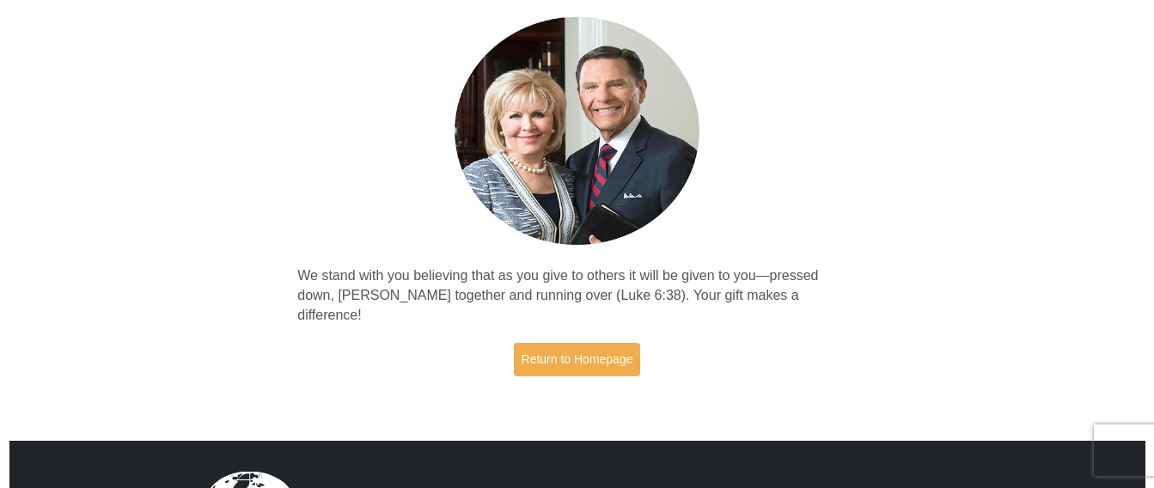
scroll to position [131, 0]
